Goal: Information Seeking & Learning: Learn about a topic

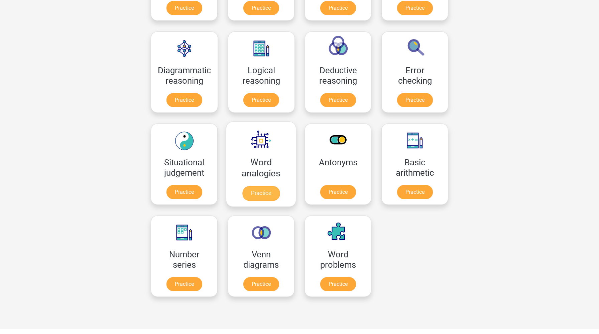
scroll to position [295, 0]
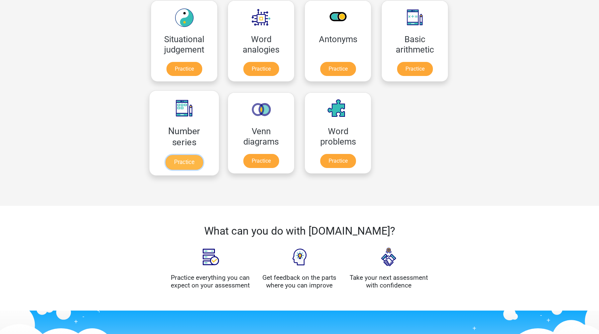
click at [188, 163] on link "Practice" at bounding box center [184, 162] width 37 height 15
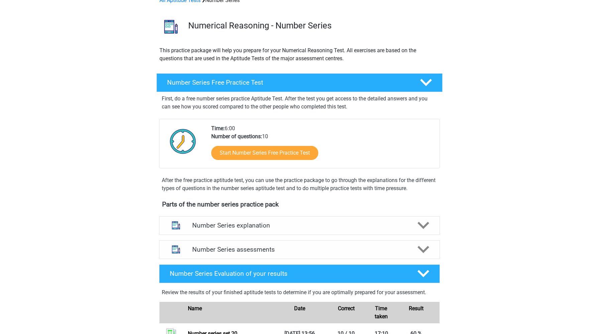
scroll to position [40, 0]
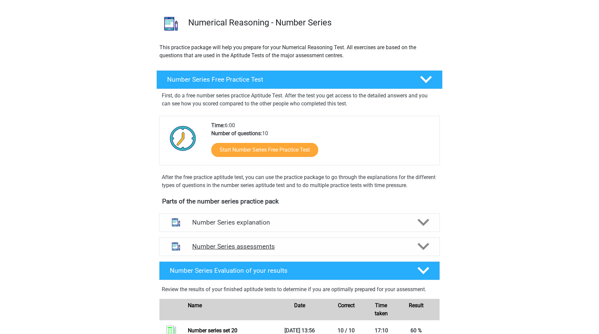
click at [238, 243] on h4 "Number Series assessments" at bounding box center [299, 246] width 215 height 8
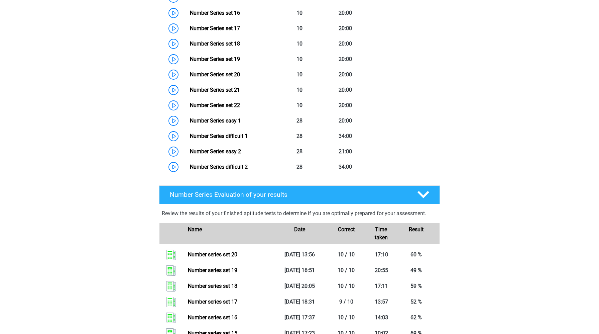
scroll to position [572, 0]
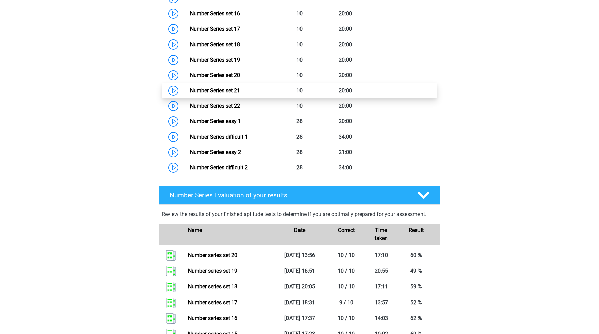
click at [190, 91] on link "Number Series set 21" at bounding box center [215, 90] width 50 height 6
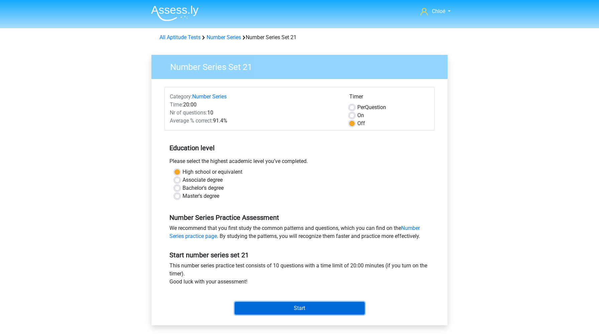
click at [273, 308] on input "Start" at bounding box center [300, 308] width 130 height 13
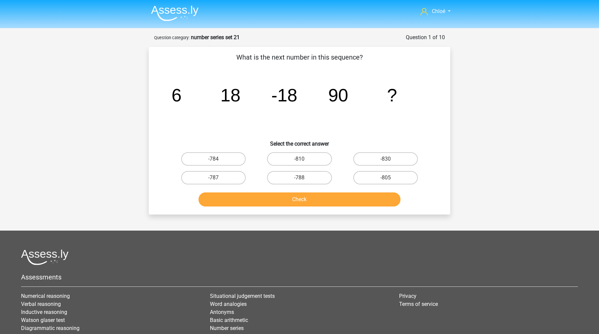
click at [301, 160] on input "-810" at bounding box center [302, 161] width 4 height 4
radio input "true"
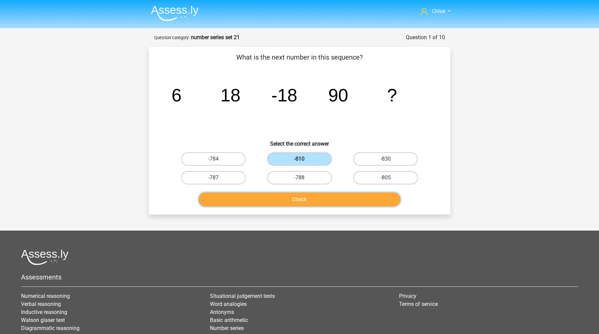
click at [302, 201] on button "Check" at bounding box center [300, 199] width 202 height 14
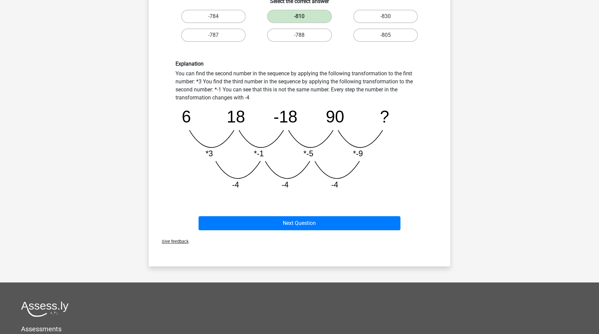
scroll to position [159, 0]
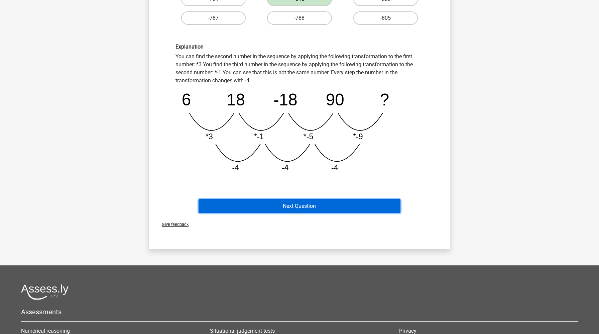
click at [301, 203] on button "Next Question" at bounding box center [300, 206] width 202 height 14
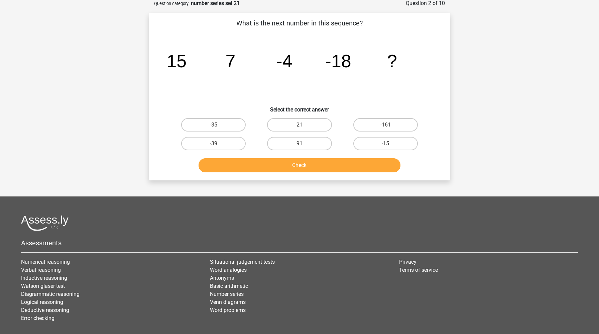
scroll to position [33, 0]
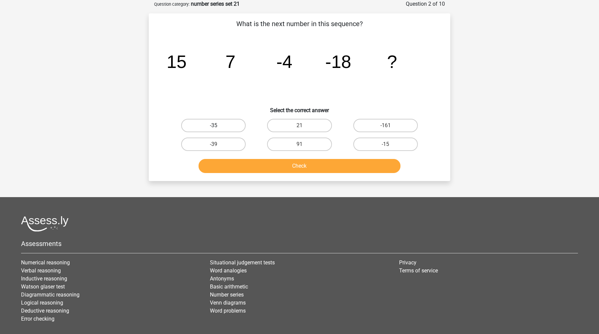
click at [227, 128] on label "-35" at bounding box center [213, 125] width 65 height 13
click at [218, 128] on input "-35" at bounding box center [216, 127] width 4 height 4
radio input "true"
click at [245, 166] on button "Check" at bounding box center [300, 166] width 202 height 14
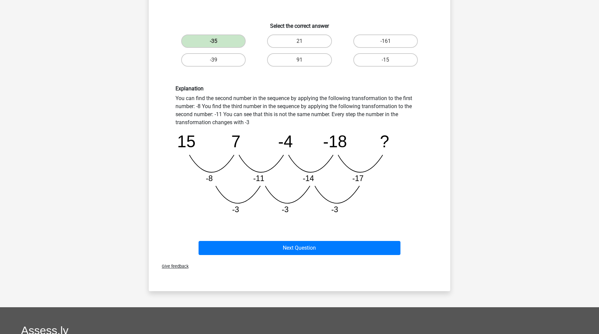
scroll to position [118, 0]
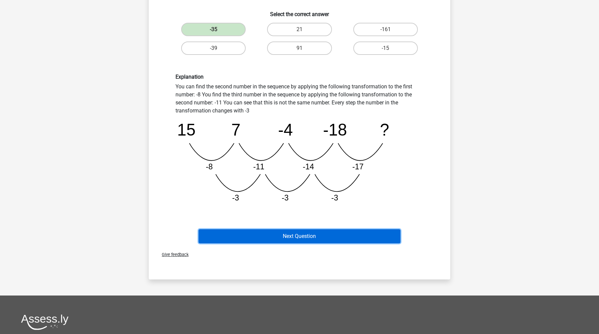
click at [249, 234] on button "Next Question" at bounding box center [300, 236] width 202 height 14
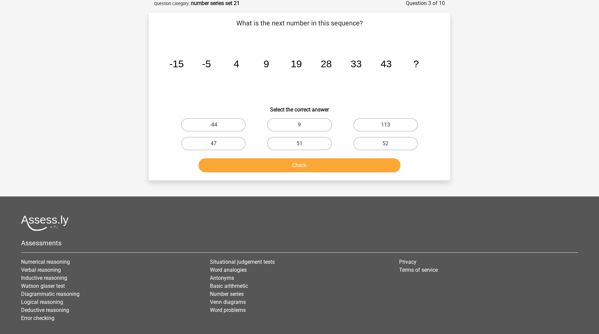
scroll to position [33, 0]
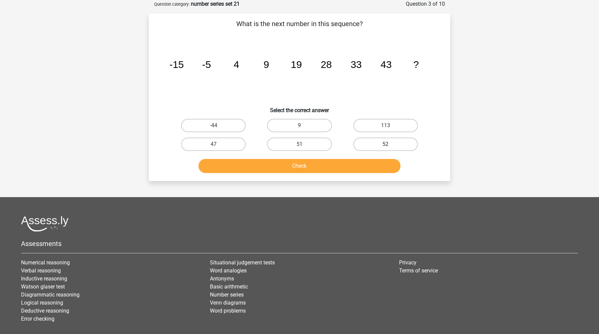
click at [394, 144] on label "52" at bounding box center [385, 143] width 65 height 13
click at [390, 144] on input "52" at bounding box center [387, 146] width 4 height 4
radio input "true"
click at [370, 164] on button "Check" at bounding box center [300, 166] width 202 height 14
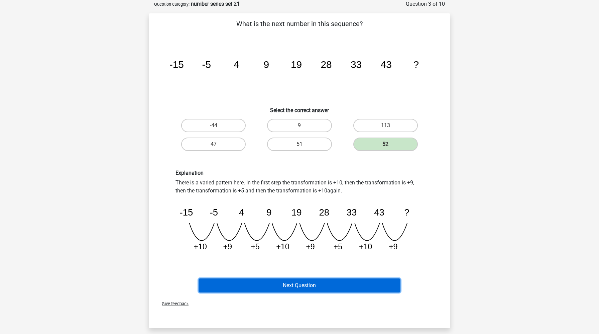
click at [364, 283] on button "Next Question" at bounding box center [300, 285] width 202 height 14
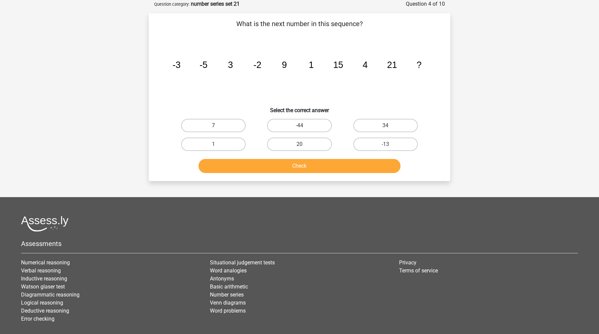
click at [201, 125] on label "7" at bounding box center [213, 125] width 65 height 13
click at [214, 125] on input "7" at bounding box center [216, 127] width 4 height 4
radio input "true"
click at [227, 167] on button "Check" at bounding box center [300, 166] width 202 height 14
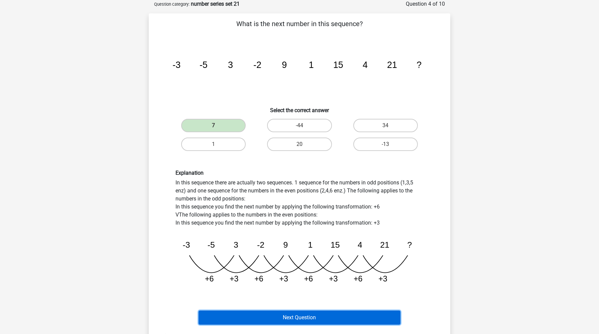
click at [268, 317] on button "Next Question" at bounding box center [300, 317] width 202 height 14
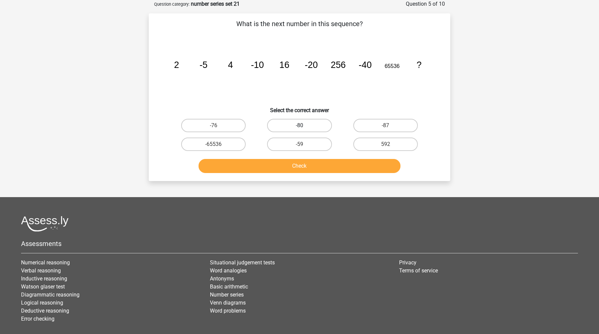
click at [301, 124] on label "-80" at bounding box center [299, 125] width 65 height 13
click at [301, 125] on input "-80" at bounding box center [302, 127] width 4 height 4
radio input "true"
click at [310, 172] on button "Check" at bounding box center [300, 166] width 202 height 14
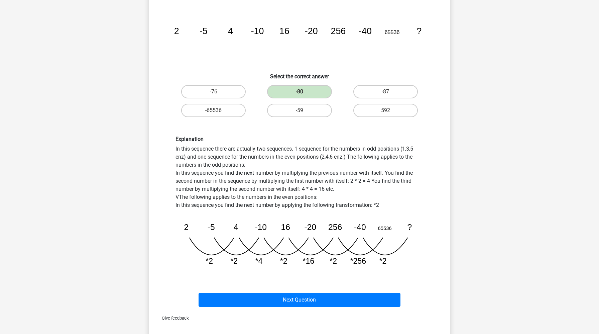
scroll to position [68, 0]
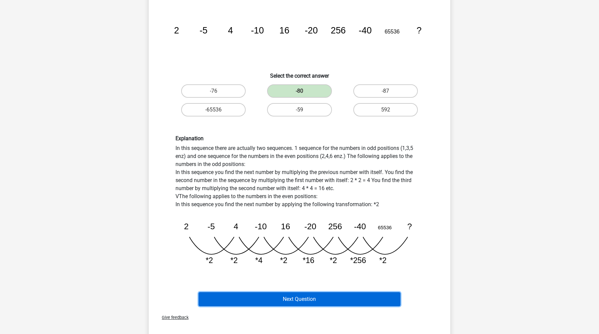
click at [338, 297] on button "Next Question" at bounding box center [300, 299] width 202 height 14
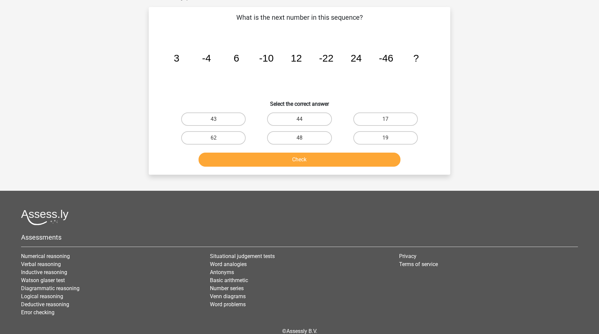
scroll to position [33, 0]
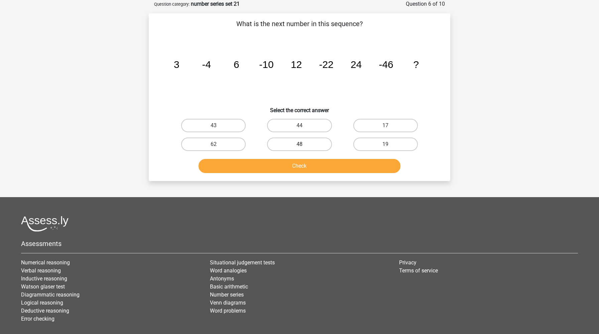
click at [294, 148] on label "48" at bounding box center [299, 143] width 65 height 13
click at [300, 148] on input "48" at bounding box center [302, 146] width 4 height 4
radio input "true"
click at [298, 171] on button "Check" at bounding box center [300, 166] width 202 height 14
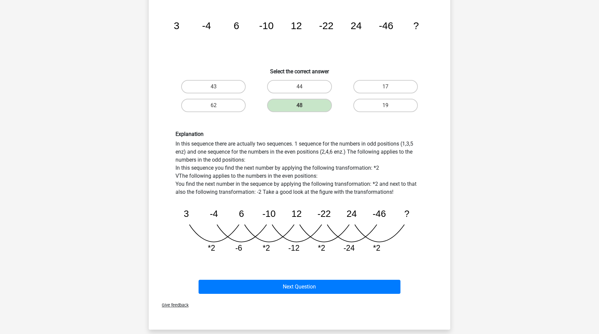
scroll to position [92, 0]
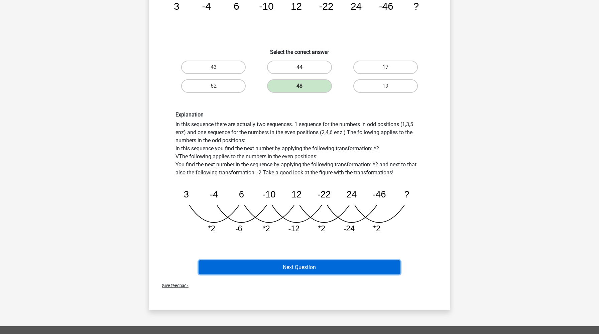
click at [285, 269] on button "Next Question" at bounding box center [300, 267] width 202 height 14
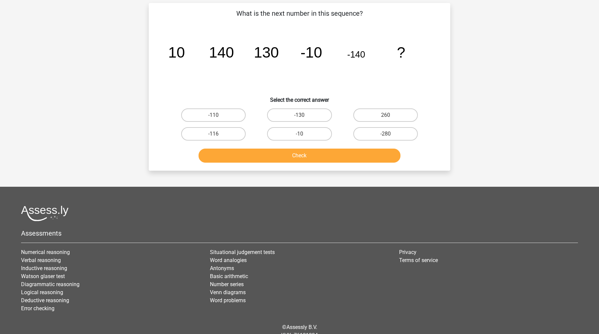
scroll to position [46, 0]
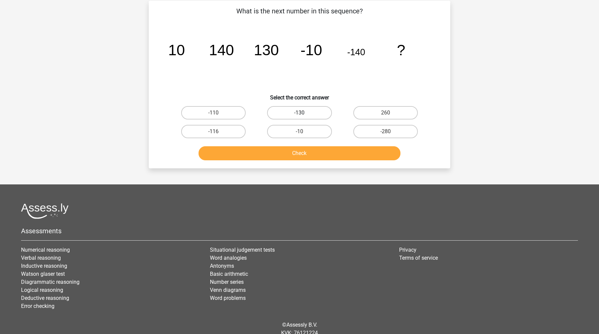
click at [306, 110] on label "-130" at bounding box center [299, 112] width 65 height 13
click at [304, 113] on input "-130" at bounding box center [302, 115] width 4 height 4
radio input "true"
click at [309, 156] on button "Check" at bounding box center [300, 153] width 202 height 14
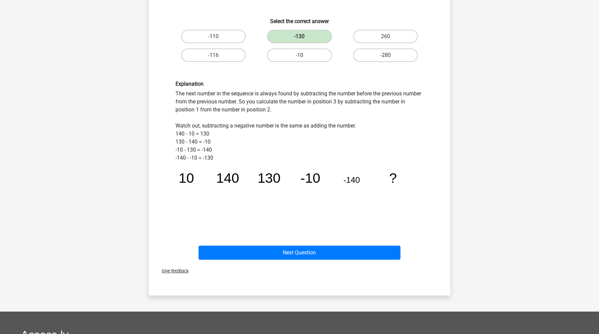
scroll to position [156, 0]
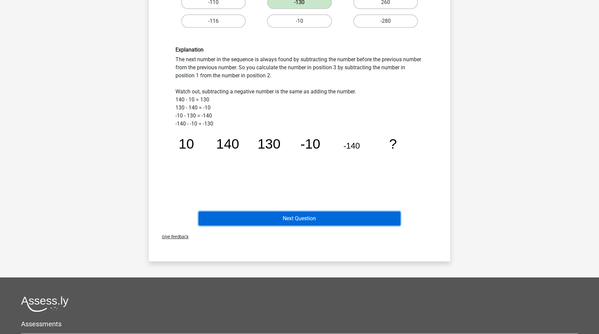
click at [298, 216] on button "Next Question" at bounding box center [300, 218] width 202 height 14
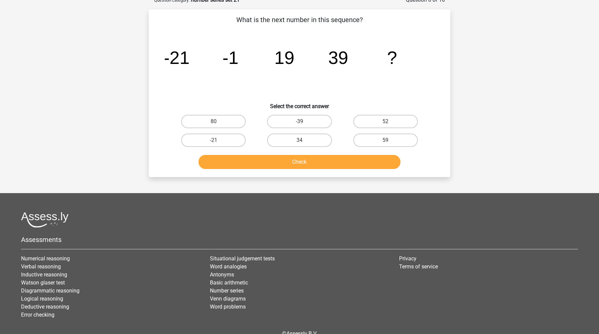
scroll to position [33, 0]
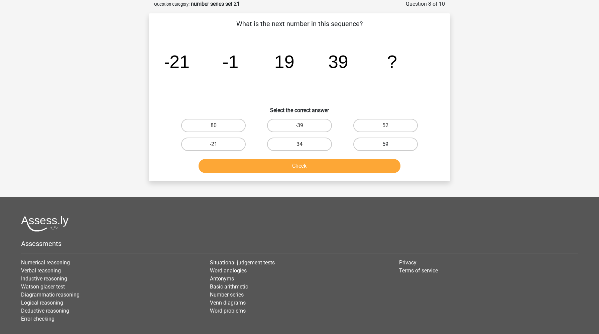
click at [368, 146] on label "59" at bounding box center [385, 143] width 65 height 13
click at [385, 146] on input "59" at bounding box center [387, 146] width 4 height 4
radio input "true"
click at [354, 167] on button "Check" at bounding box center [300, 166] width 202 height 14
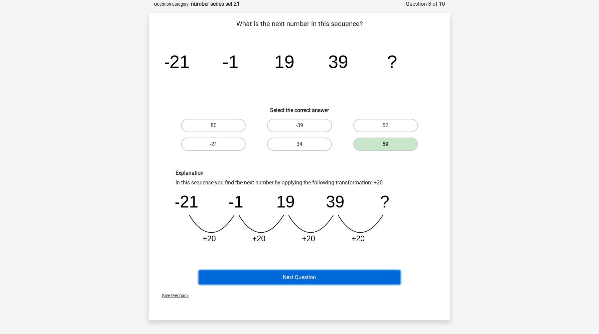
click at [336, 277] on button "Next Question" at bounding box center [300, 277] width 202 height 14
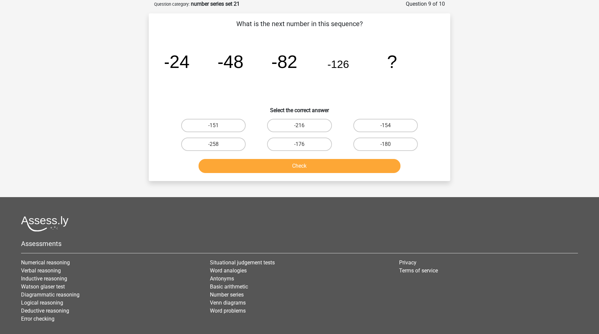
click at [389, 144] on input "-180" at bounding box center [387, 146] width 4 height 4
radio input "true"
click at [352, 167] on button "Check" at bounding box center [300, 166] width 202 height 14
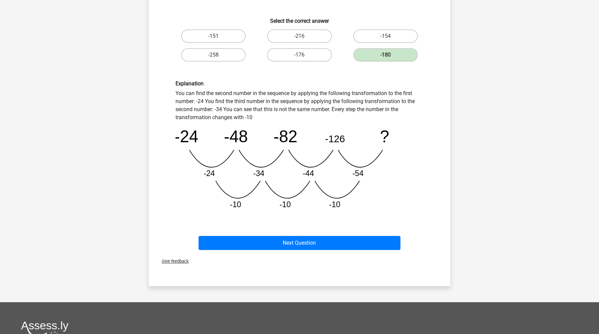
scroll to position [133, 0]
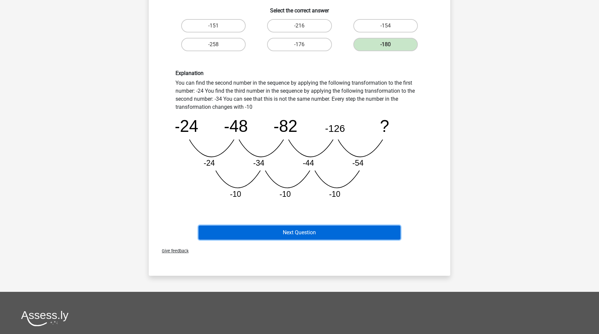
click at [310, 233] on button "Next Question" at bounding box center [300, 232] width 202 height 14
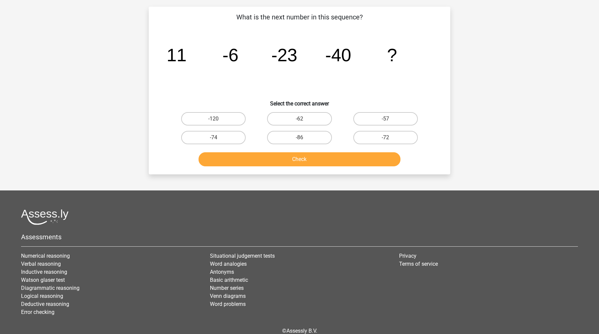
scroll to position [33, 0]
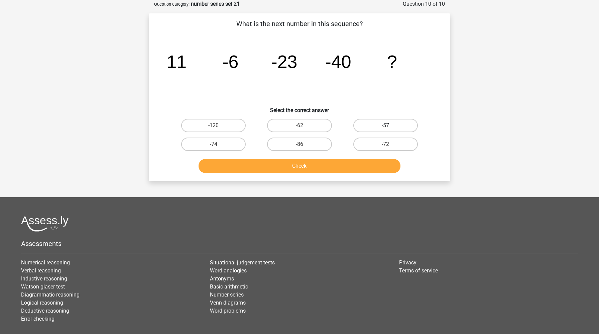
click at [380, 124] on label "-57" at bounding box center [385, 125] width 65 height 13
click at [385, 125] on input "-57" at bounding box center [387, 127] width 4 height 4
radio input "true"
click at [353, 162] on button "Check" at bounding box center [300, 166] width 202 height 14
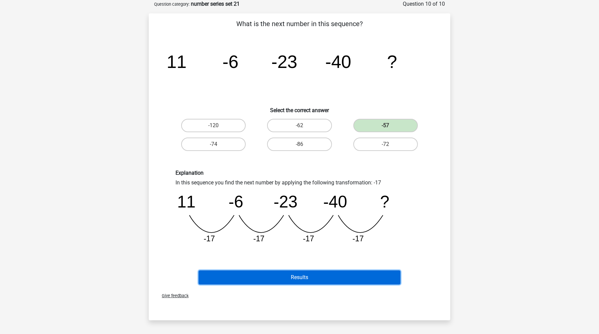
click at [335, 281] on button "Results" at bounding box center [300, 277] width 202 height 14
